Goal: Task Accomplishment & Management: Use online tool/utility

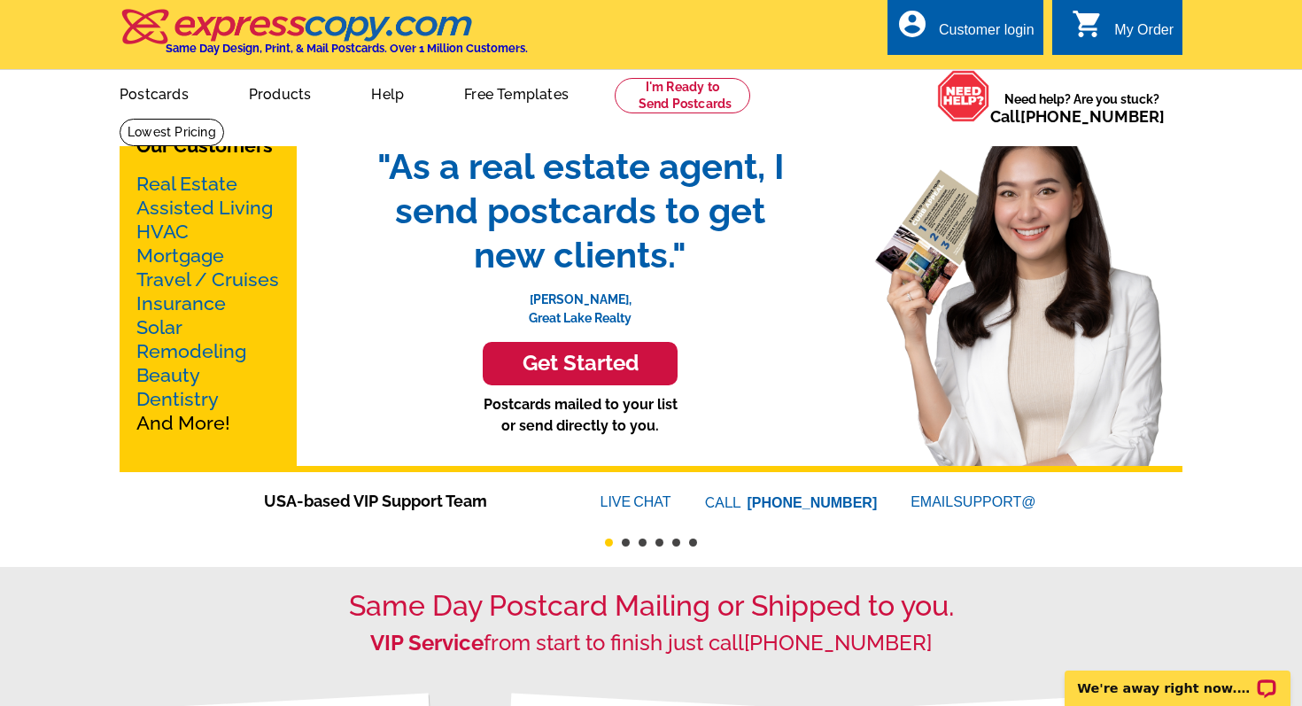
click at [214, 183] on link "Real Estate" at bounding box center [186, 184] width 101 height 22
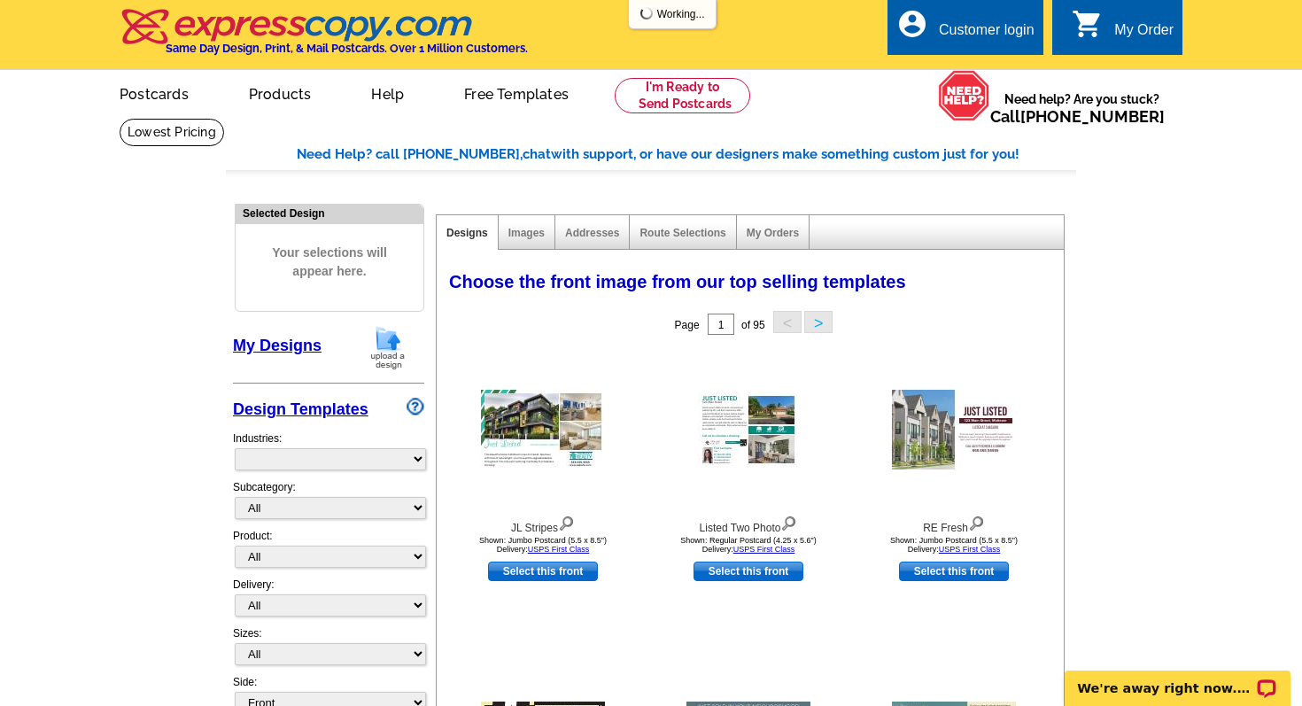
select select "785"
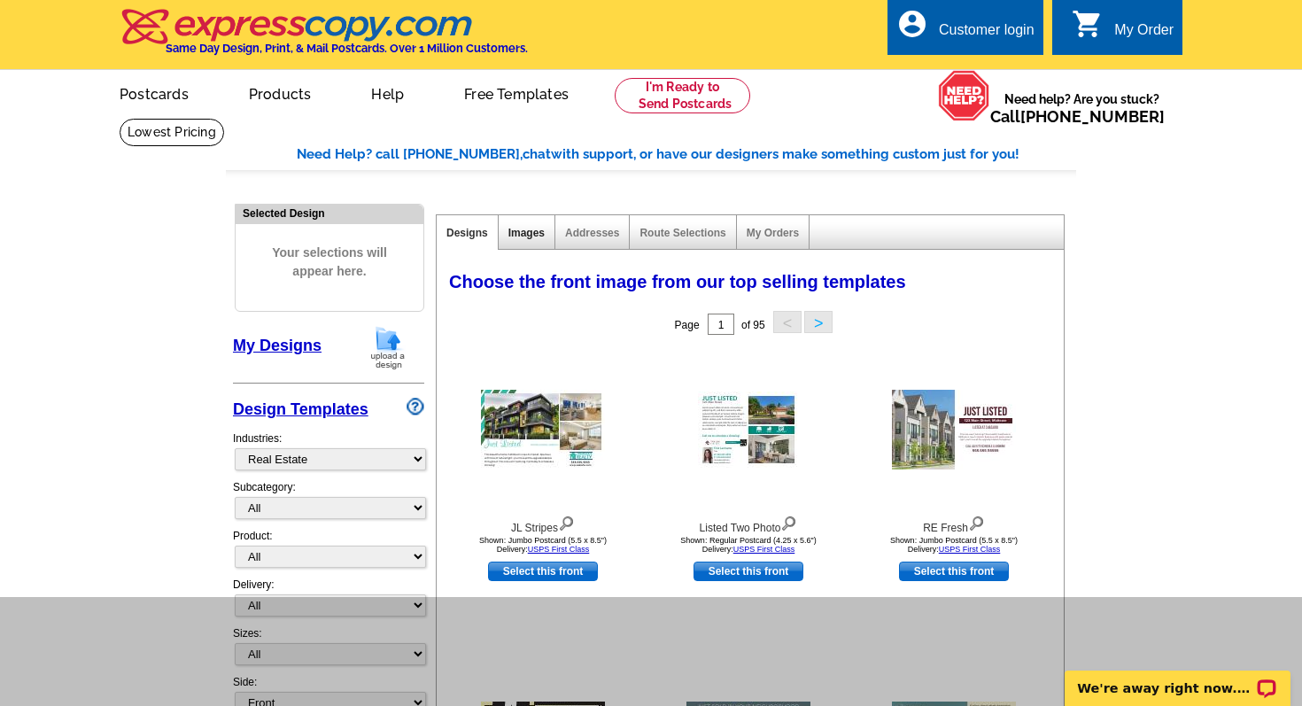
click at [531, 231] on link "Images" at bounding box center [526, 233] width 36 height 12
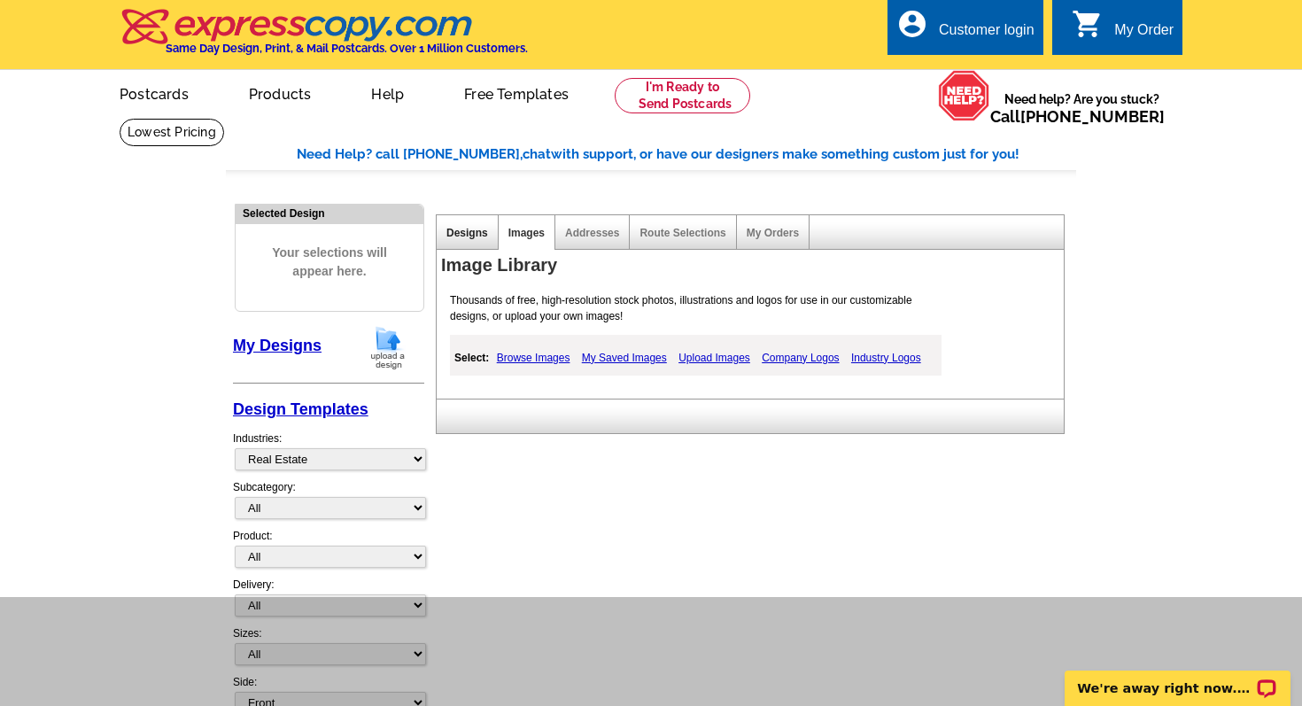
click at [478, 231] on link "Designs" at bounding box center [467, 233] width 42 height 12
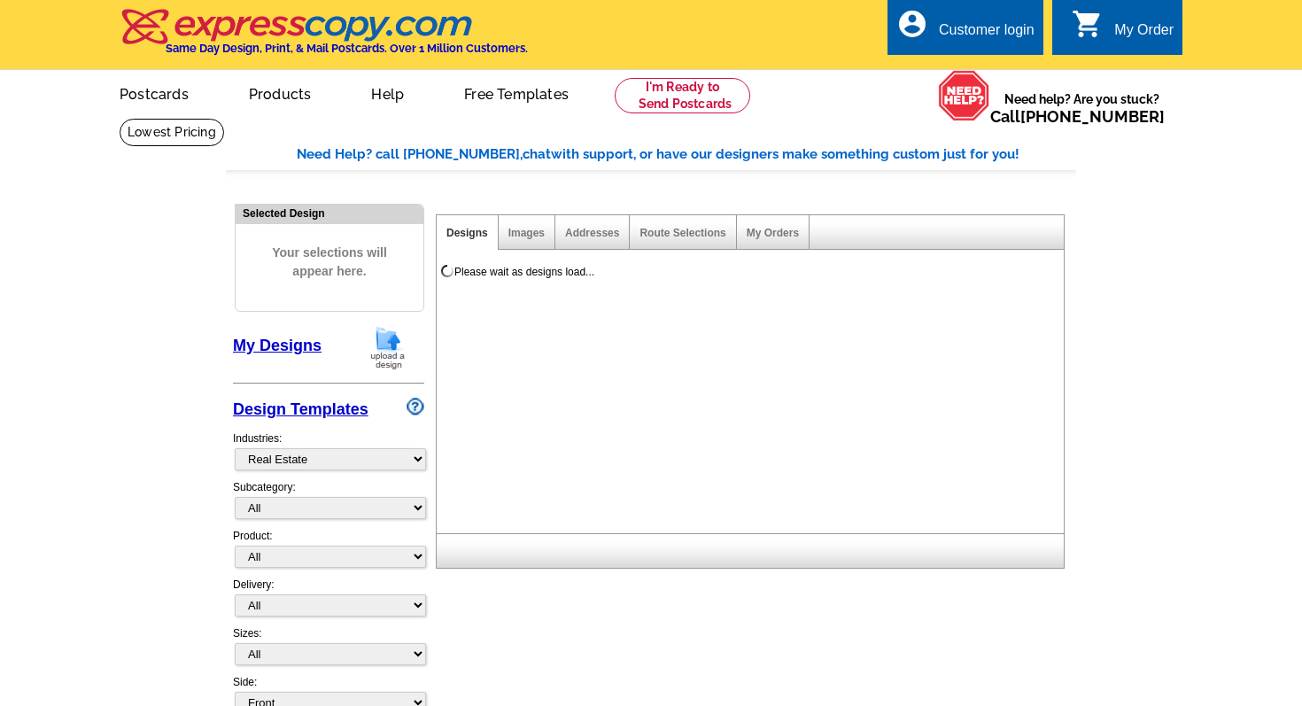
select select "785"
select select
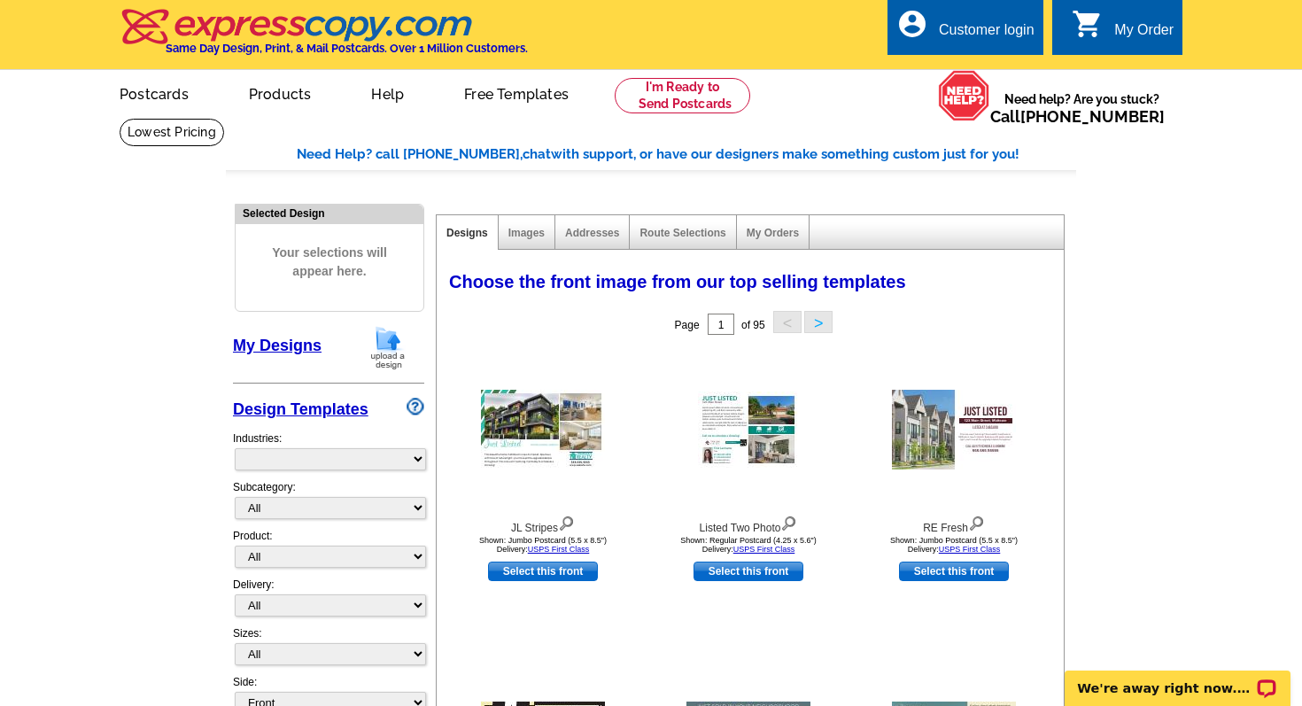
select select "785"
